Goal: Communication & Community: Answer question/provide support

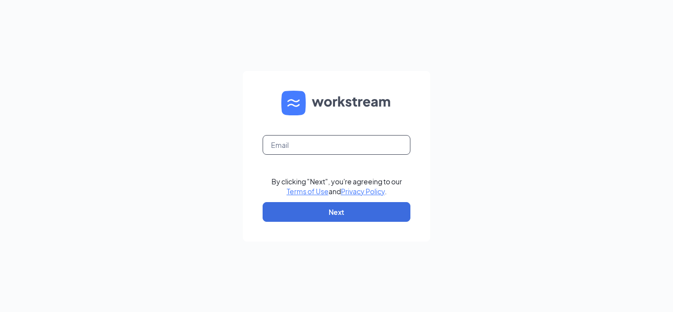
click at [305, 149] on input "text" at bounding box center [337, 145] width 148 height 20
type input "cfanorthcollinscareers@gmail.com"
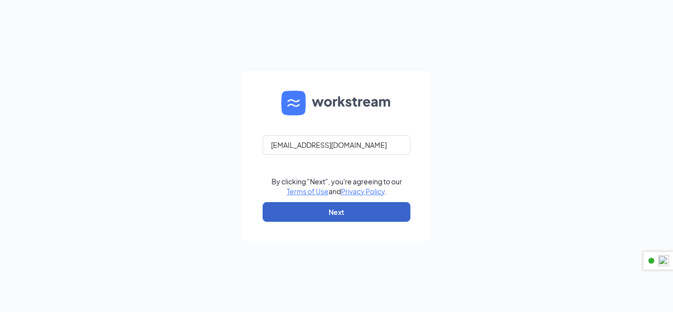
click at [354, 219] on button "Next" at bounding box center [337, 212] width 148 height 20
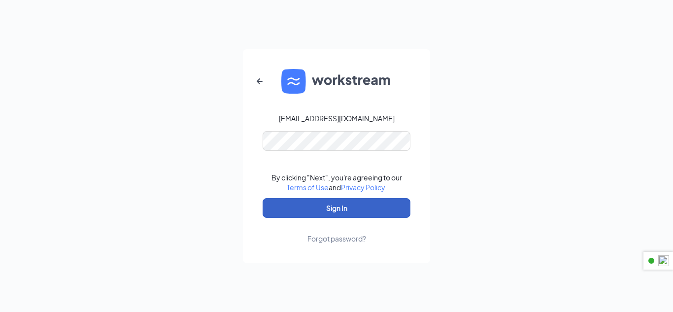
click at [387, 207] on button "Sign In" at bounding box center [337, 208] width 148 height 20
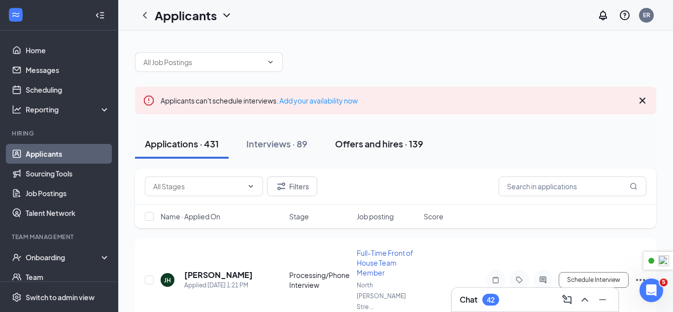
click at [403, 147] on div "Offers and hires · 139" at bounding box center [379, 144] width 88 height 12
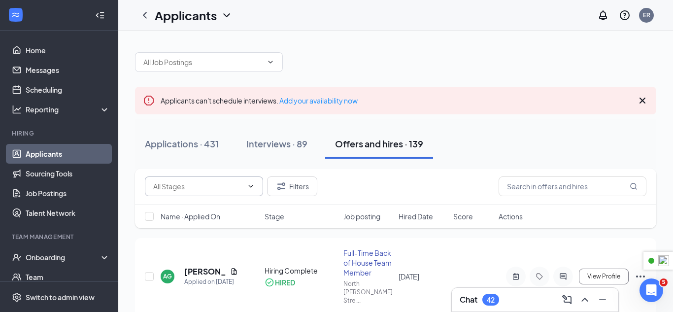
click at [252, 184] on icon "ChevronDown" at bounding box center [251, 186] width 8 height 8
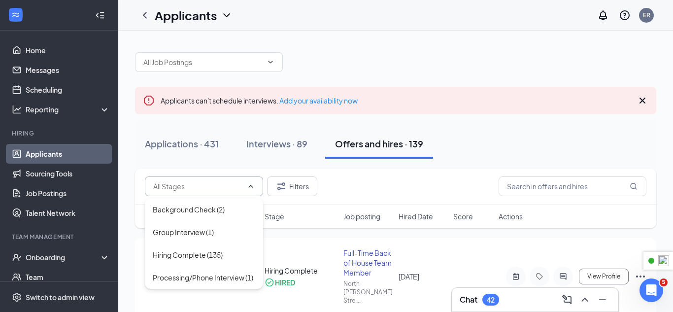
click at [498, 139] on div "Applications · 431 Interviews · 89 Offers and hires · 139" at bounding box center [396, 144] width 522 height 30
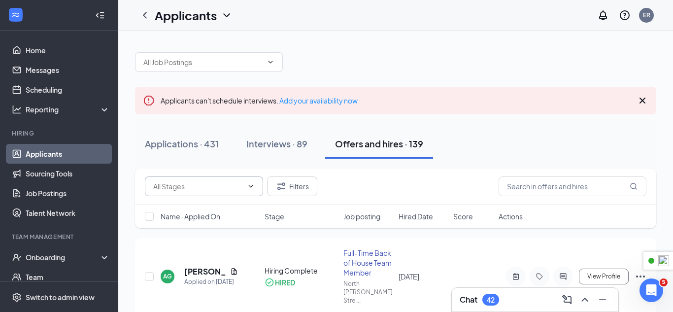
click at [518, 308] on div "Chat 42" at bounding box center [535, 300] width 167 height 24
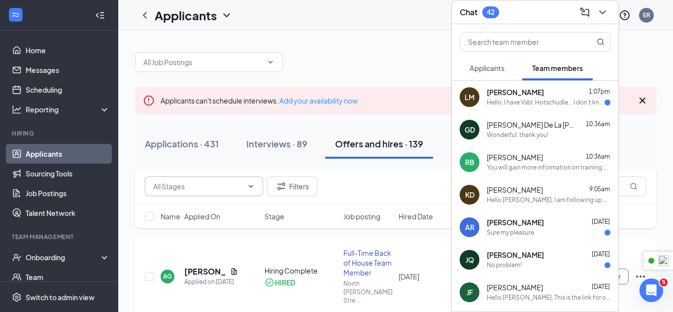
click at [537, 96] on div "[PERSON_NAME] 1:07pm" at bounding box center [549, 93] width 124 height 10
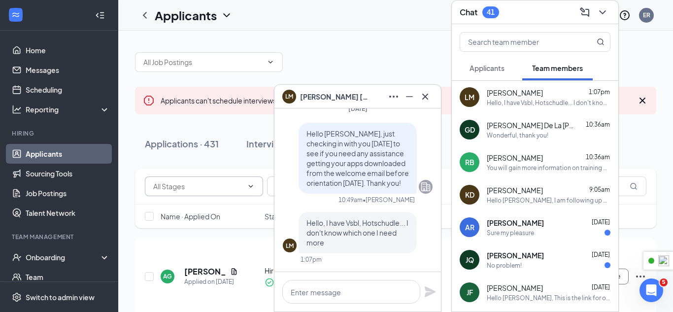
click at [535, 229] on div "Sure my pleasure" at bounding box center [549, 233] width 124 height 8
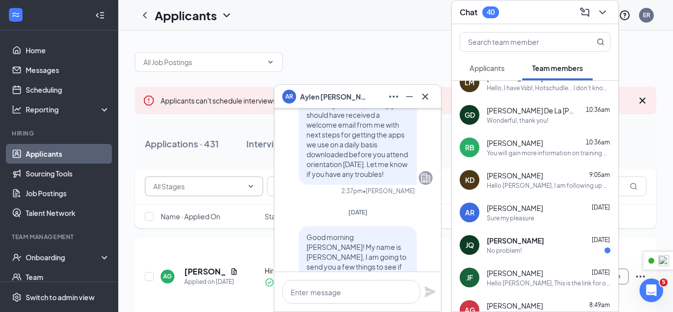
scroll to position [20, 0]
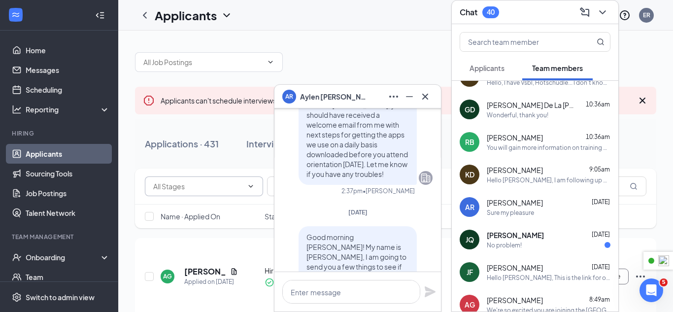
click at [526, 232] on div "[PERSON_NAME] [DATE]" at bounding box center [549, 235] width 124 height 10
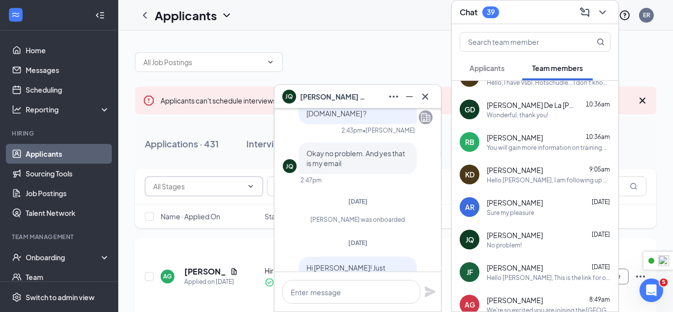
scroll to position [-186, 0]
click at [423, 100] on icon "Cross" at bounding box center [425, 97] width 12 height 12
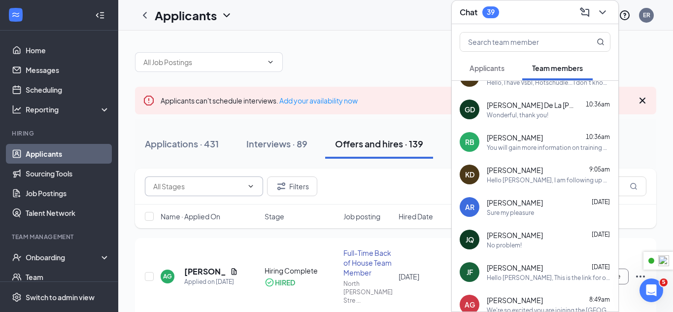
click at [540, 13] on div "Chat 39" at bounding box center [535, 11] width 151 height 15
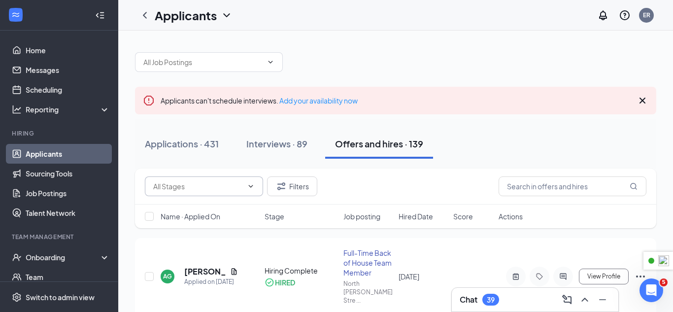
scroll to position [0, 0]
